Goal: Find contact information: Find contact information

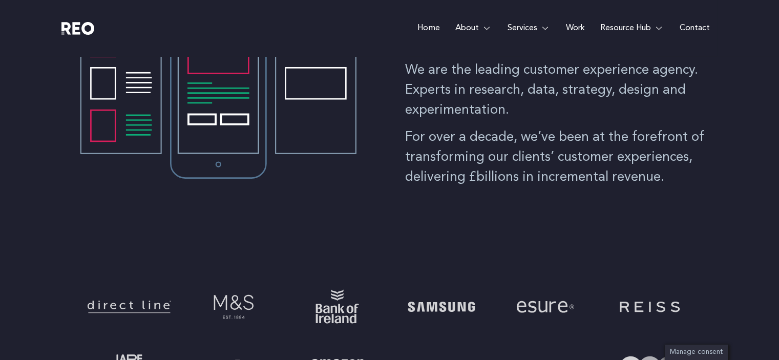
scroll to position [512, 0]
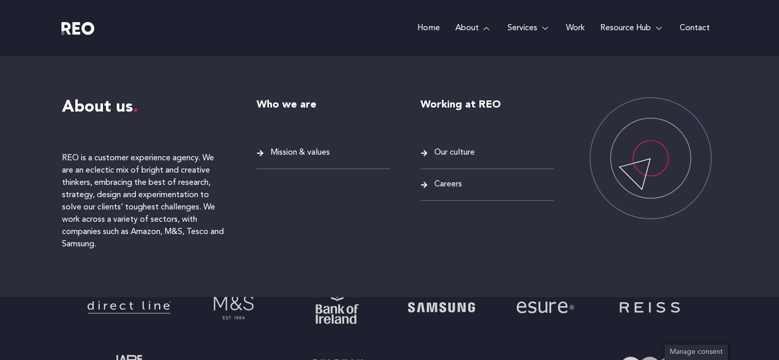
click at [474, 29] on link "About" at bounding box center [473, 28] width 52 height 56
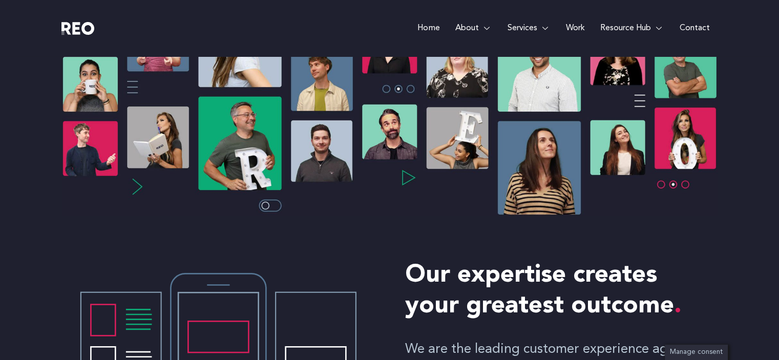
scroll to position [205, 0]
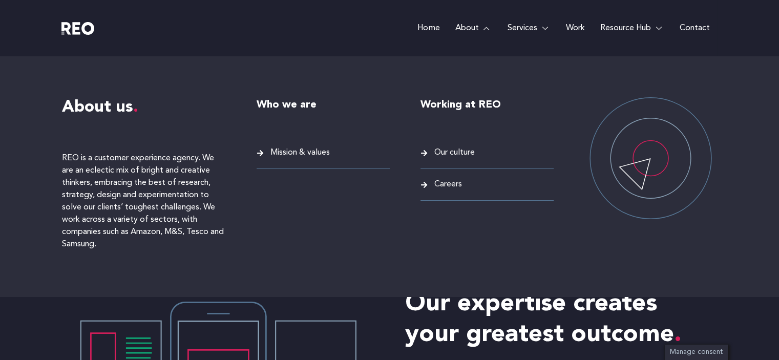
click at [465, 26] on link "About" at bounding box center [473, 28] width 52 height 56
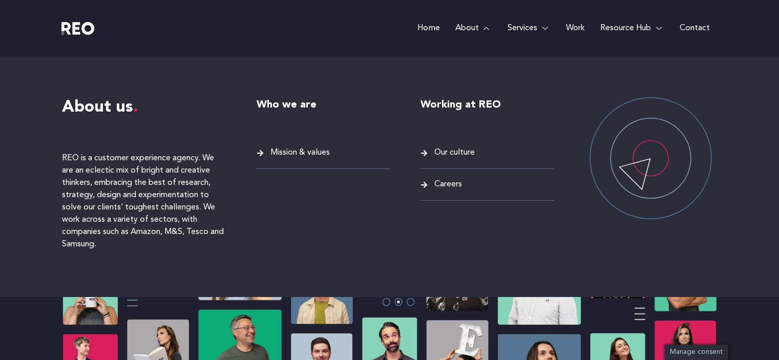
scroll to position [0, 0]
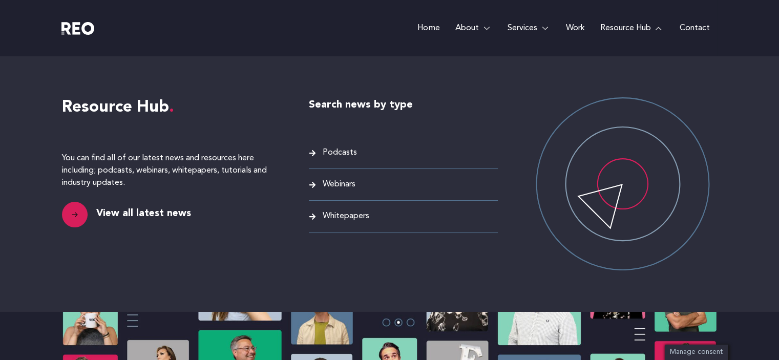
click at [634, 25] on link "Resource Hub" at bounding box center [631, 28] width 79 height 56
click at [336, 185] on span "Webinars" at bounding box center [337, 185] width 35 height 14
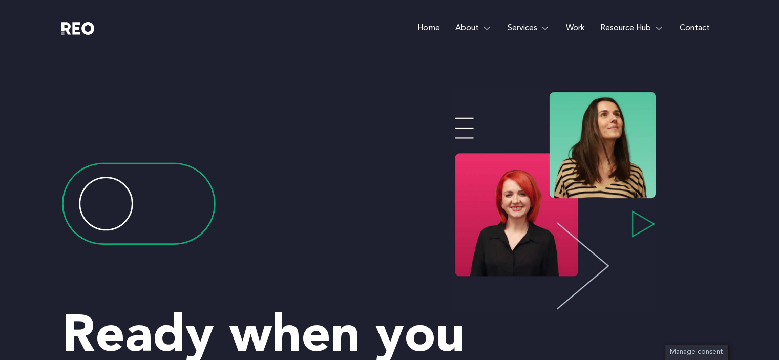
scroll to position [1025, 0]
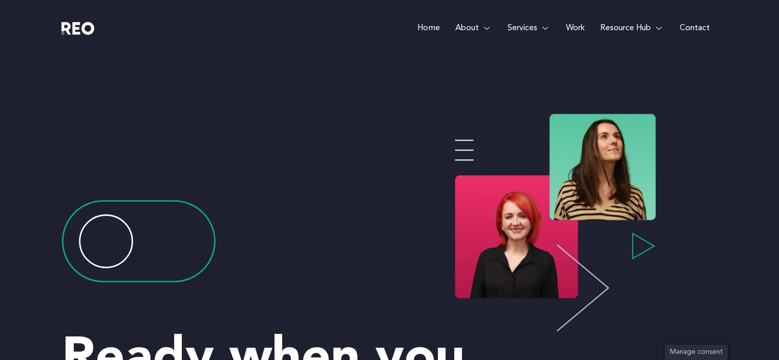
click at [474, 221] on img at bounding box center [553, 222] width 205 height 224
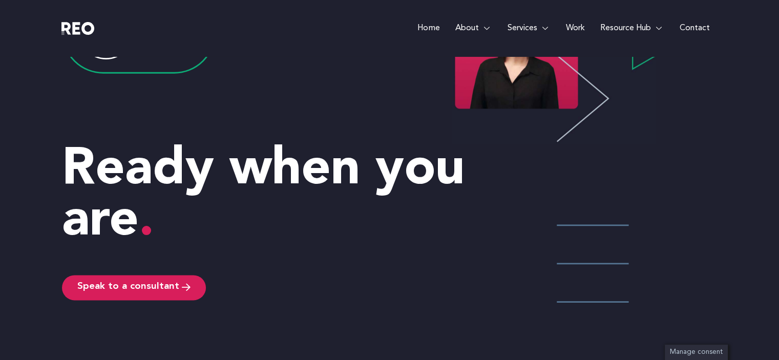
scroll to position [1229, 0]
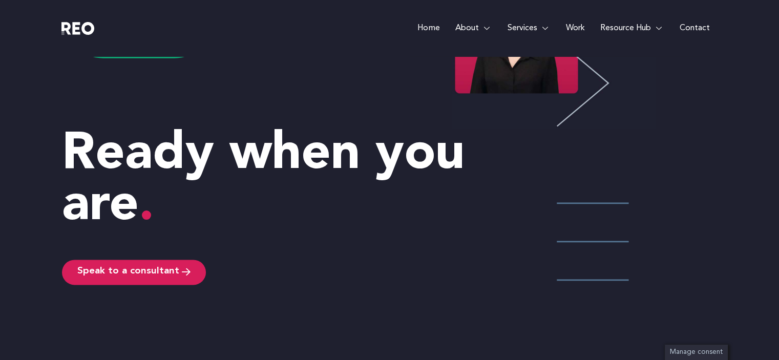
click at [699, 26] on link "Contact" at bounding box center [695, 28] width 46 height 56
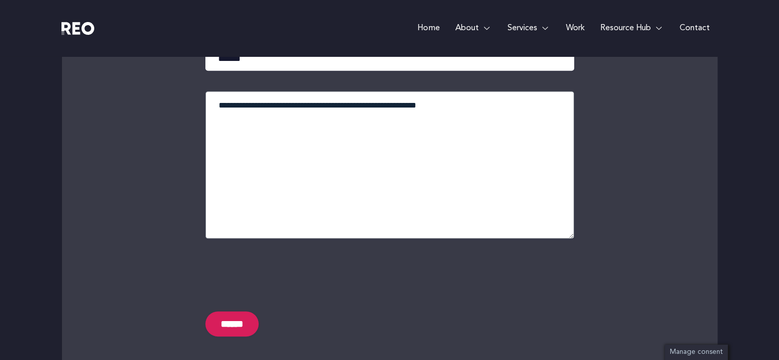
scroll to position [359, 0]
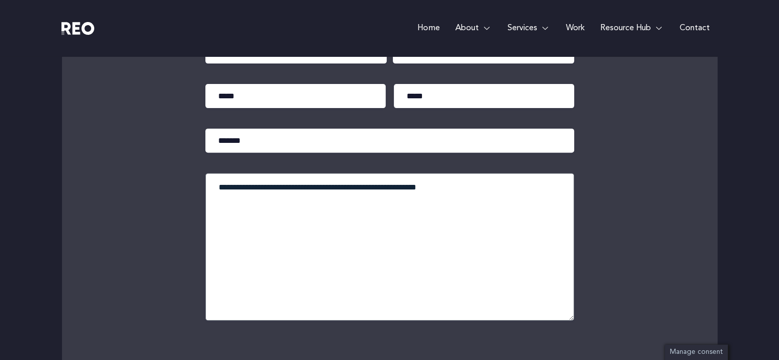
click at [76, 29] on img at bounding box center [77, 28] width 33 height 13
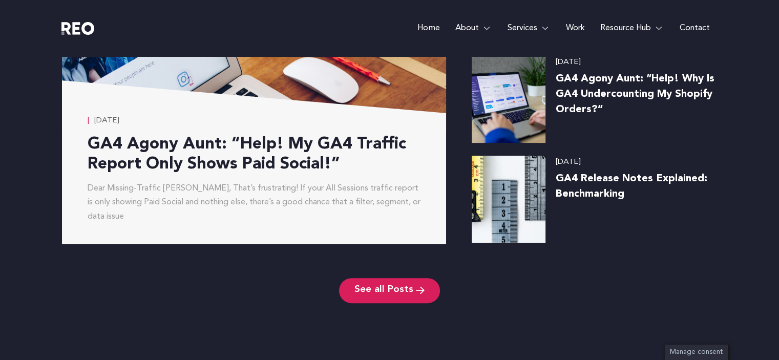
scroll to position [5438, 0]
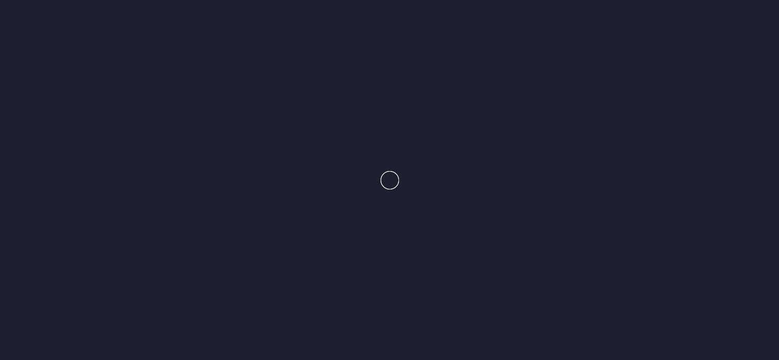
scroll to position [5455, 0]
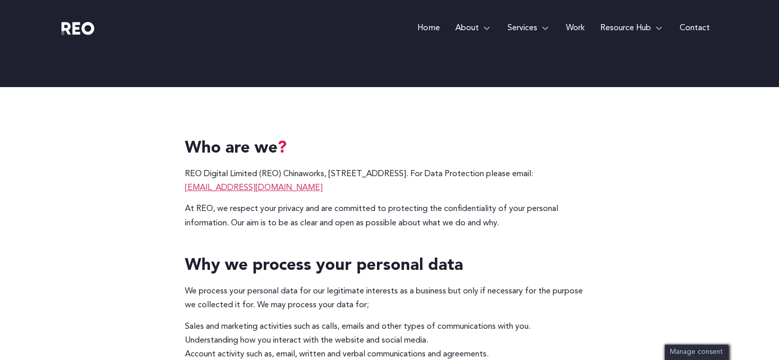
scroll to position [205, 0]
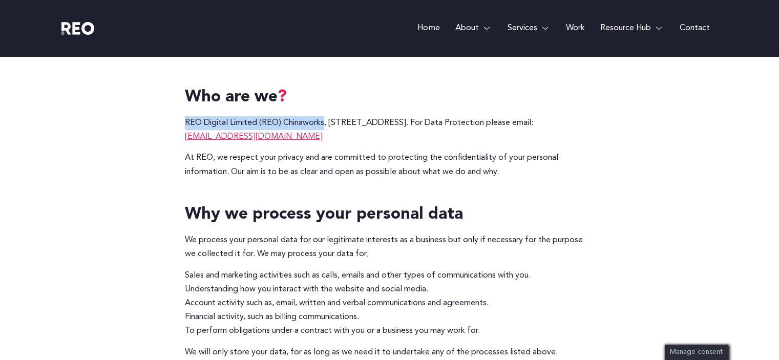
drag, startPoint x: 185, startPoint y: 122, endPoint x: 325, endPoint y: 118, distance: 140.4
click at [325, 118] on p "REO Digital Limited (REO) Chinaworks, [STREET_ADDRESS]. For Data Protection ple…" at bounding box center [390, 130] width 410 height 28
copy p "REO Digital Limited (REO) Chinaworks"
